Goal: Obtain resource: Download file/media

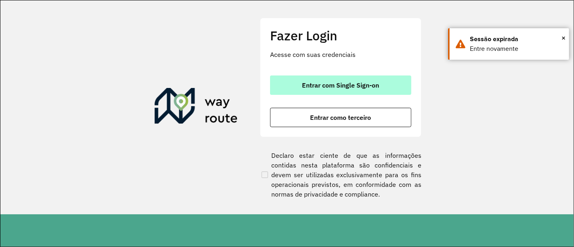
click at [386, 87] on button "Entrar com Single Sign-on" at bounding box center [340, 84] width 141 height 19
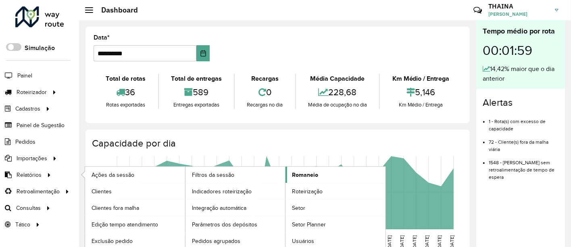
click at [302, 172] on span "Romaneio" at bounding box center [305, 175] width 26 height 8
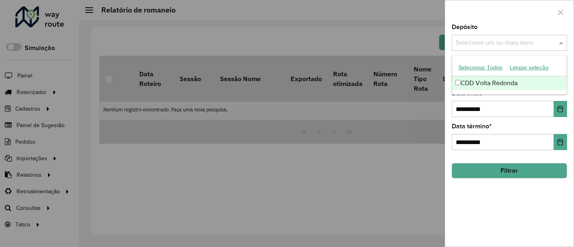
click at [475, 38] on input "text" at bounding box center [504, 43] width 103 height 10
click at [476, 83] on div "CDD Volta Redonda" at bounding box center [509, 83] width 115 height 14
click at [484, 96] on span "*" at bounding box center [483, 93] width 2 height 7
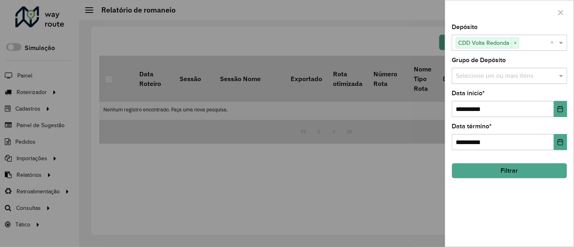
click at [477, 77] on input "text" at bounding box center [504, 76] width 103 height 10
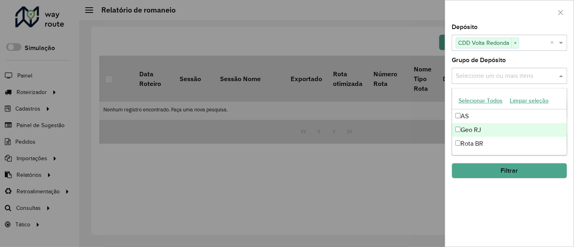
click at [461, 129] on div "Geo RJ" at bounding box center [509, 130] width 115 height 14
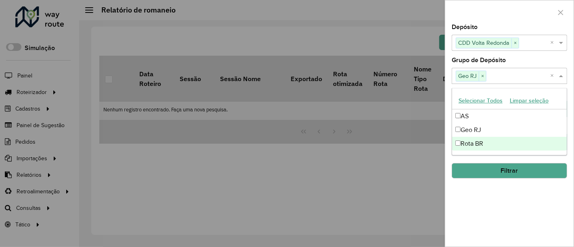
click at [491, 208] on div "**********" at bounding box center [509, 135] width 128 height 222
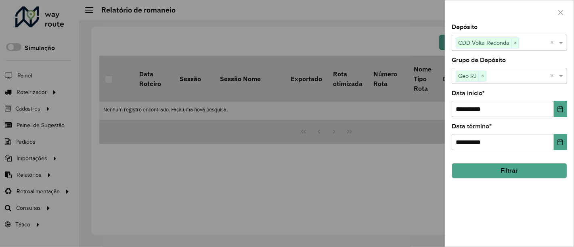
click at [526, 168] on button "Filtrar" at bounding box center [508, 170] width 115 height 15
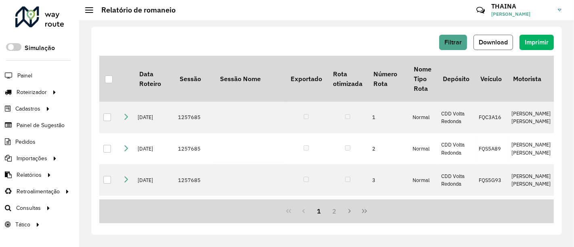
click at [505, 44] on span "Download" at bounding box center [492, 42] width 29 height 7
